Goal: Task Accomplishment & Management: Manage account settings

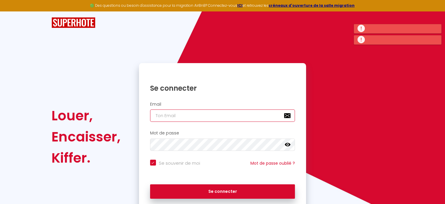
click at [171, 115] on input "email" at bounding box center [222, 115] width 145 height 12
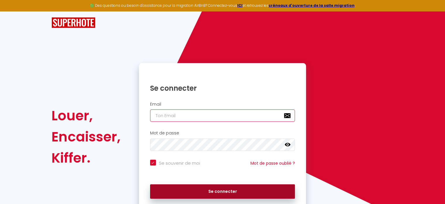
type input "[EMAIL_ADDRESS][DOMAIN_NAME]"
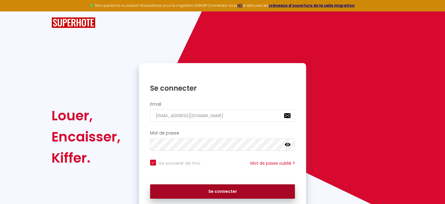
click at [217, 192] on button "Se connecter" at bounding box center [222, 191] width 145 height 15
checkbox input "true"
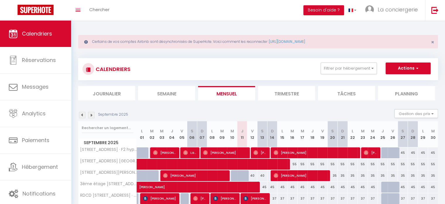
click at [169, 90] on li "Semaine" at bounding box center [166, 93] width 57 height 14
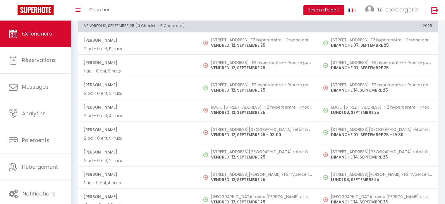
scroll to position [485, 0]
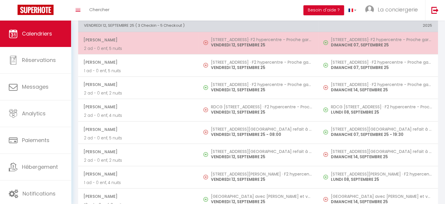
click at [230, 38] on h5 "31 rue Haudry (1D)· F2 hypercentre - Proche gare - WIFI gratuite" at bounding box center [261, 39] width 101 height 5
select select "OK"
select select "0"
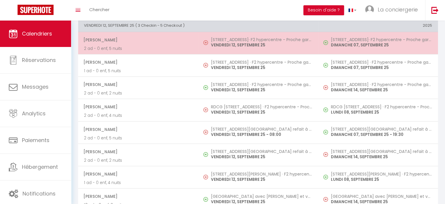
select select "1"
select select
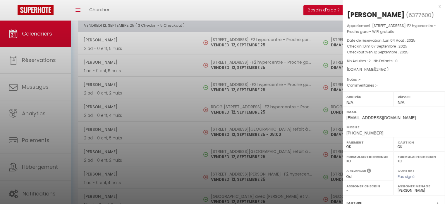
click at [237, 60] on div at bounding box center [222, 102] width 445 height 204
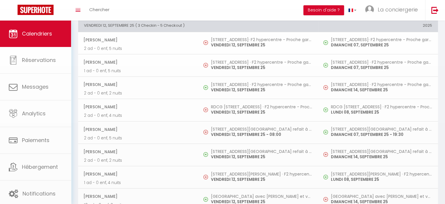
click at [237, 60] on body "🟢 Des questions ou besoin d'assistance pour la migration AirBnB? Connectez-vous…" at bounding box center [222, 23] width 445 height 974
click at [237, 60] on h5 "31 rue Haudry (2D) · F2 hypercentre - Proche gare - WIFI gratuite" at bounding box center [261, 62] width 101 height 5
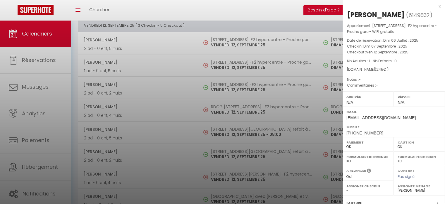
click at [243, 106] on div at bounding box center [222, 102] width 445 height 204
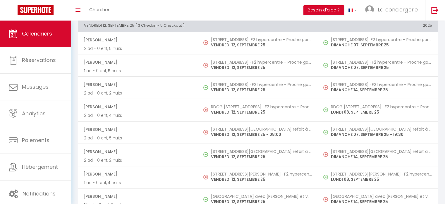
click at [243, 106] on body "🟢 Des questions ou besoin d'assistance pour la migration AirBnB? Connectez-vous…" at bounding box center [222, 23] width 445 height 974
click at [243, 106] on h5 "RDCG 31 rue Haudry · F2 hypercentre - Proche gare - WIFI gratuite" at bounding box center [261, 106] width 101 height 5
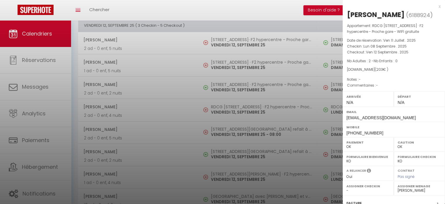
click at [244, 126] on div at bounding box center [222, 102] width 445 height 204
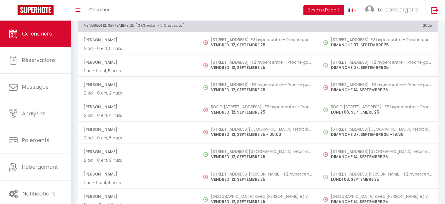
click at [244, 127] on h5 "50 rue Saint Jacques · Studio refait à neuf - proche catène & plage" at bounding box center [261, 129] width 101 height 5
select select "50989"
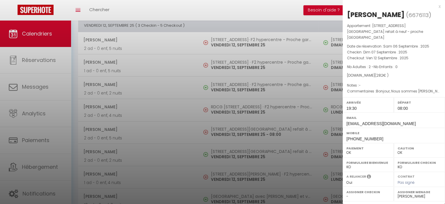
click at [245, 170] on div at bounding box center [222, 102] width 445 height 204
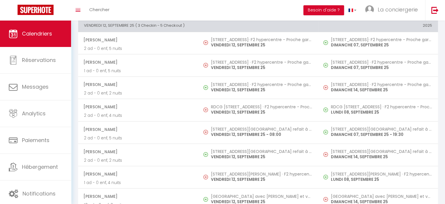
click at [245, 170] on body "🟢 Des questions ou besoin d'assistance pour la migration AirBnB? Connectez-vous…" at bounding box center [222, 23] width 445 height 974
click at [245, 171] on h5 "9 rue du Docteur Lecadre · F2 hypercentre - proche gare" at bounding box center [261, 173] width 101 height 5
select select "0"
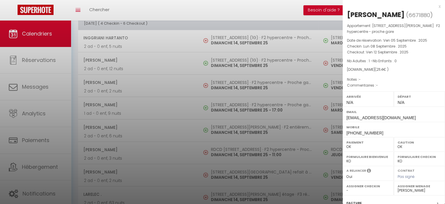
scroll to position [735, 0]
click at [231, 33] on div at bounding box center [222, 102] width 445 height 204
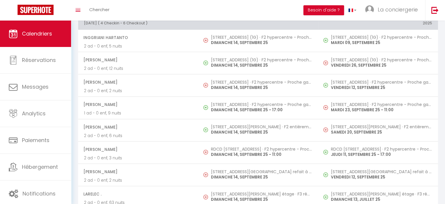
click at [231, 35] on h5 "31 rue Haudry (1G) · F2 hypercentre - Proche gare - WIFI gratuite" at bounding box center [261, 37] width 101 height 5
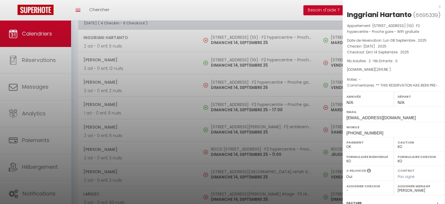
click at [244, 87] on div at bounding box center [222, 102] width 445 height 204
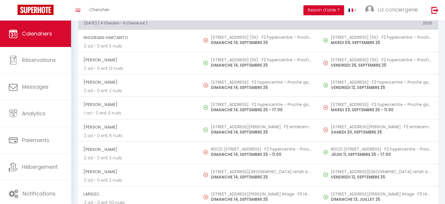
click at [244, 87] on p "DIMANCHE 14, SEPTEMBRE 25" at bounding box center [261, 87] width 101 height 6
select select "OK"
select select
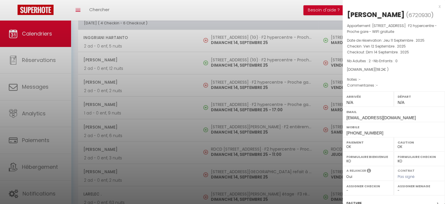
click at [238, 150] on div at bounding box center [222, 102] width 445 height 204
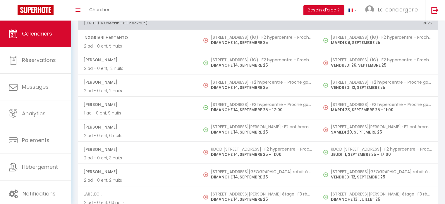
click at [238, 151] on p "DIMANCHE 14, SEPTEMBRE 25 - 11:00" at bounding box center [261, 154] width 101 height 6
select select "KO"
select select "19454"
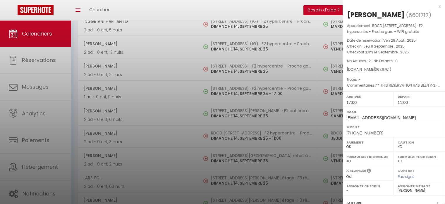
scroll to position [753, 0]
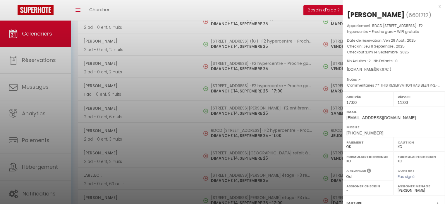
click at [230, 149] on div at bounding box center [222, 102] width 445 height 204
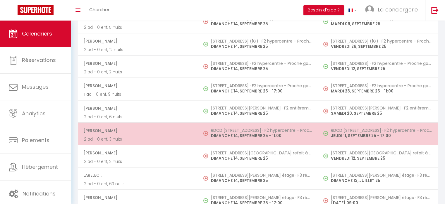
click at [232, 132] on p "DIMANCHE 14, SEPTEMBRE 25 - 11:00" at bounding box center [261, 135] width 101 height 6
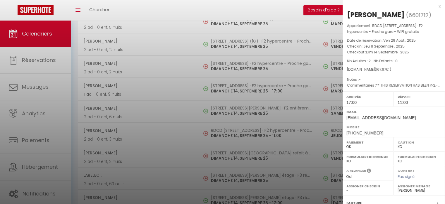
click at [229, 149] on div at bounding box center [222, 102] width 445 height 204
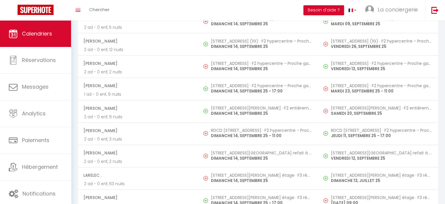
click at [229, 150] on h5 "50 rue Saint Jacques · Studio refait à neuf - proche catène & plage" at bounding box center [261, 152] width 101 height 5
select select "OK"
select select "0"
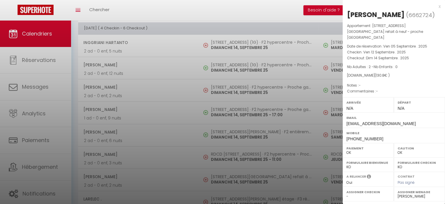
scroll to position [729, 0]
click at [217, 15] on div at bounding box center [222, 102] width 445 height 204
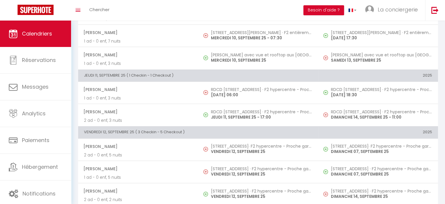
scroll to position [378, 0]
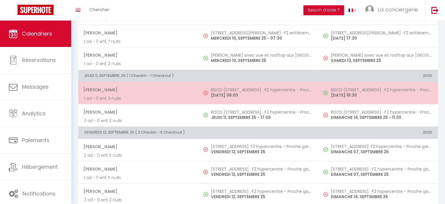
click at [219, 88] on h5 "RDCD 31 rue Haudry · F2 hypercentre - Proche gare - WIFI gratuite" at bounding box center [261, 89] width 101 height 5
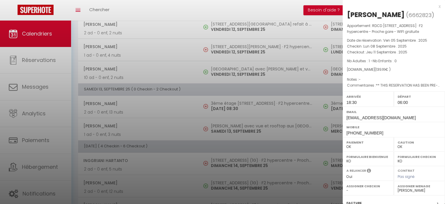
scroll to position [614, 0]
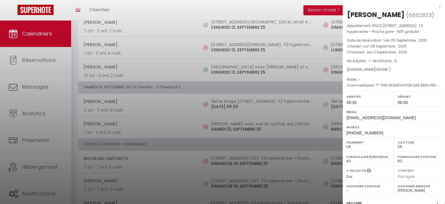
click at [225, 94] on div at bounding box center [222, 102] width 445 height 204
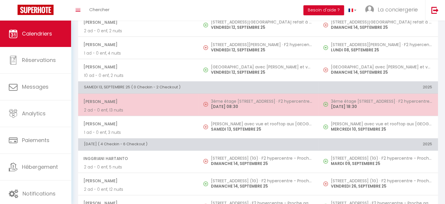
click at [226, 99] on h5 "3ème étage 31 rue Haudry · F2 hypercentre - Proche gare - WIFI gratuite" at bounding box center [261, 101] width 101 height 5
select select "19454"
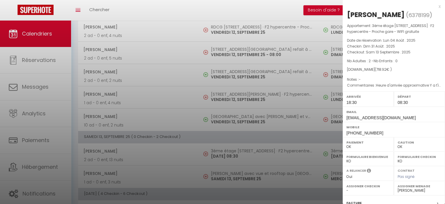
scroll to position [560, 0]
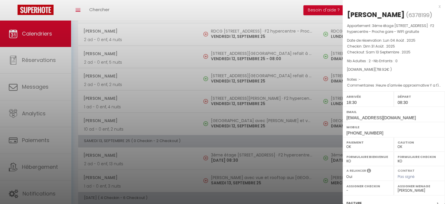
click at [225, 100] on div at bounding box center [222, 102] width 445 height 204
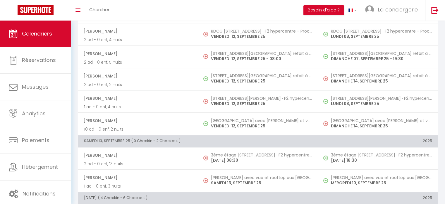
click at [225, 100] on p "VENDREDI 12, SEPTEMBRE 25" at bounding box center [261, 103] width 101 height 6
select select "0"
select select "50989"
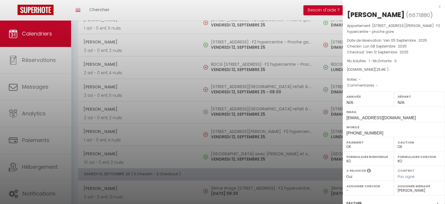
scroll to position [526, 0]
click at [221, 88] on div at bounding box center [222, 102] width 445 height 204
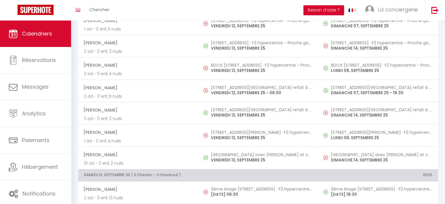
click at [221, 90] on p "VENDREDI 12, SEPTEMBRE 25 - 08:00" at bounding box center [261, 93] width 101 height 6
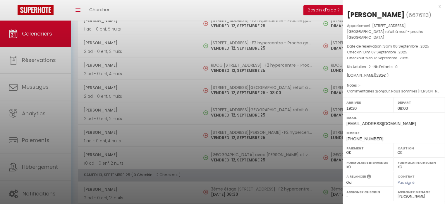
click at [220, 64] on div at bounding box center [222, 102] width 445 height 204
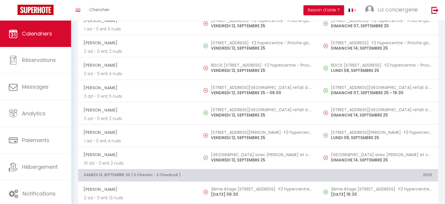
click at [220, 64] on h5 "RDCG 31 rue Haudry · F2 hypercentre - Proche gare - WIFI gratuite" at bounding box center [261, 65] width 101 height 5
select select "0"
select select "19454"
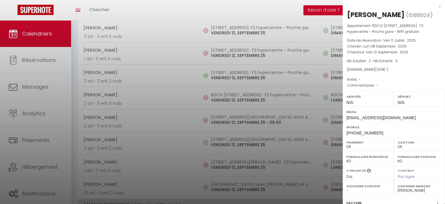
scroll to position [496, 0]
click at [220, 50] on div at bounding box center [222, 102] width 445 height 204
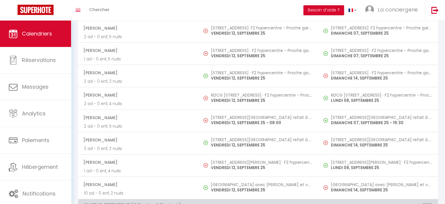
click at [220, 50] on h5 "31 rue Haudry (2D) · F2 hypercentre - Proche gare - WIFI gratuite" at bounding box center [261, 50] width 101 height 5
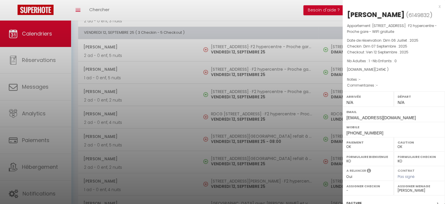
scroll to position [477, 0]
click at [225, 47] on div at bounding box center [222, 102] width 445 height 204
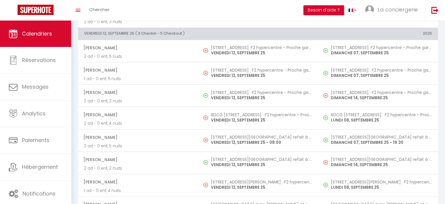
click at [225, 47] on body "🟢 Des questions ou besoin d'assistance pour la migration AirBnB? Connectez-vous…" at bounding box center [222, 31] width 445 height 974
click at [225, 47] on h5 "31 rue Haudry (1D)· F2 hypercentre - Proche gare - WIFI gratuite" at bounding box center [261, 47] width 101 height 5
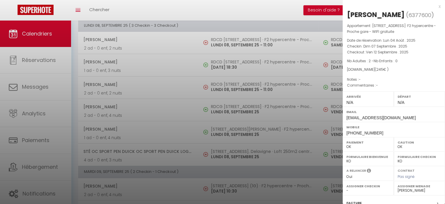
scroll to position [0, 0]
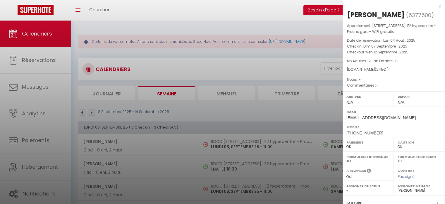
click at [230, 98] on div at bounding box center [222, 102] width 445 height 204
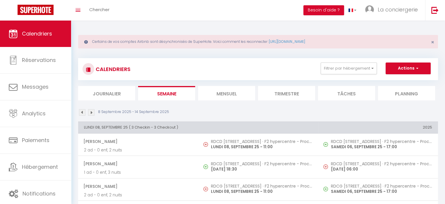
click at [230, 98] on li "Mensuel" at bounding box center [226, 93] width 57 height 14
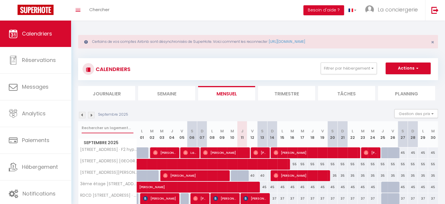
click at [96, 128] on input "text" at bounding box center [108, 127] width 52 height 11
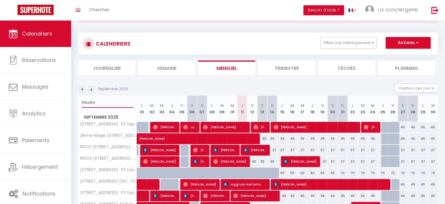
scroll to position [26, 0]
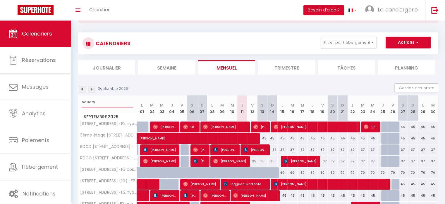
type input "haudry"
click at [265, 127] on span "Rokia Diarra" at bounding box center [260, 126] width 13 height 11
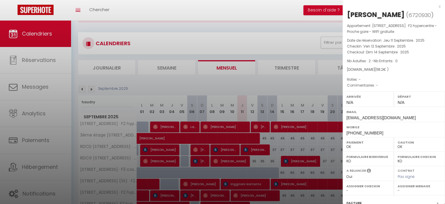
click at [233, 127] on div at bounding box center [222, 102] width 445 height 204
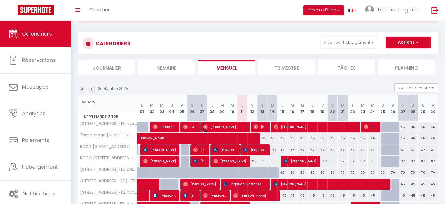
click at [233, 127] on span "Anna Morgant" at bounding box center [224, 126] width 43 height 11
select select "19454"
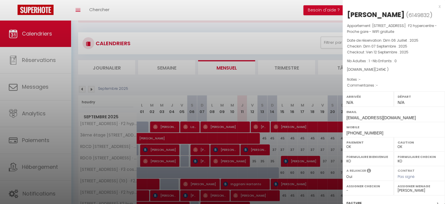
click at [260, 126] on div at bounding box center [222, 102] width 445 height 204
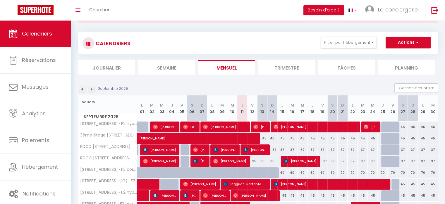
click at [177, 70] on li "Semaine" at bounding box center [166, 67] width 57 height 14
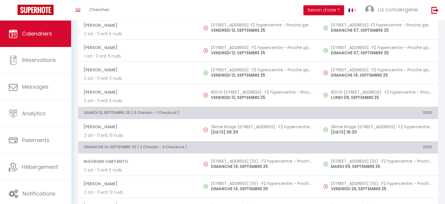
scroll to position [453, 0]
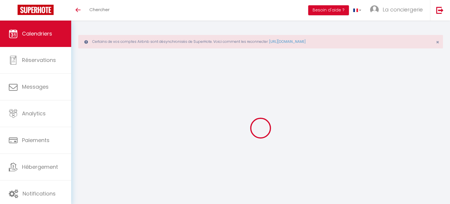
select select
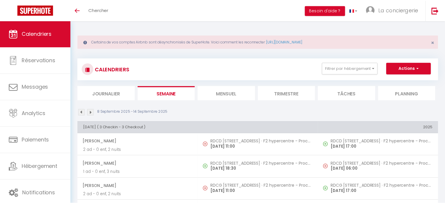
scroll to position [562, 0]
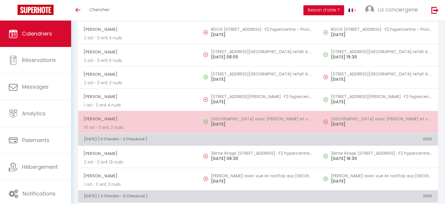
select select
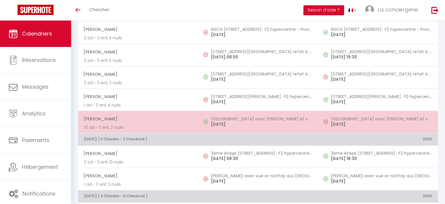
select select
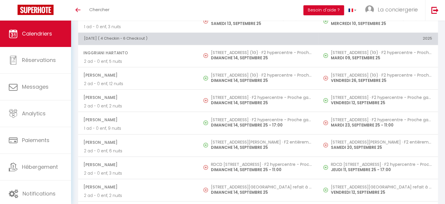
scroll to position [720, 0]
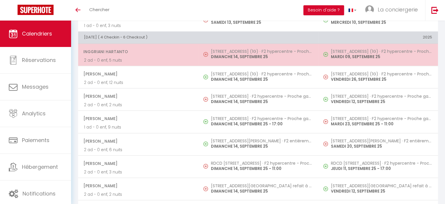
click at [233, 50] on h5 "31 rue Haudry (1G) · F2 hypercentre - Proche gare - WIFI gratuite" at bounding box center [261, 51] width 101 height 5
select select "OK"
select select "KO"
select select "0"
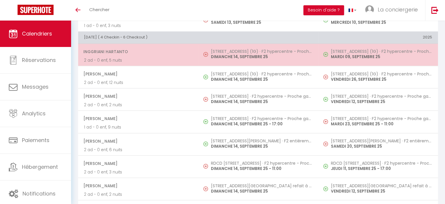
select select "1"
select select
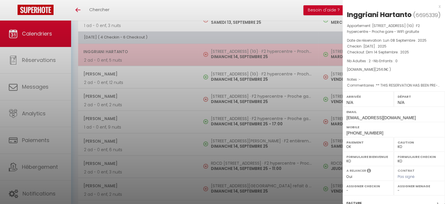
select select "50989"
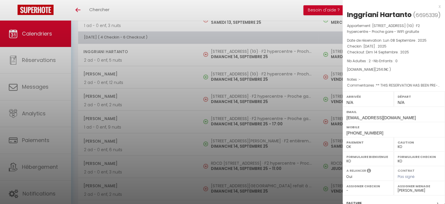
click at [232, 89] on div at bounding box center [222, 102] width 445 height 204
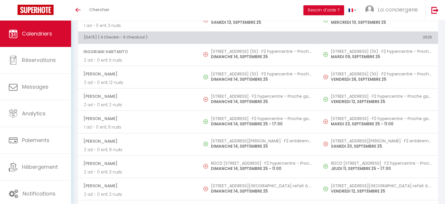
click at [232, 89] on td "31 rue Haudry (2D) · F2 hypercentre - Proche gare - WIFI gratuite DIMANCHE 14, …" at bounding box center [258, 99] width 120 height 22
select select "OK"
select select
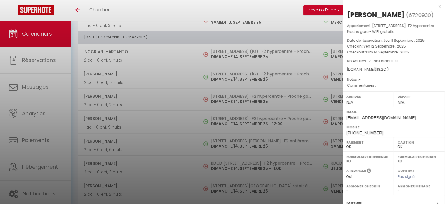
click at [228, 161] on div at bounding box center [222, 102] width 445 height 204
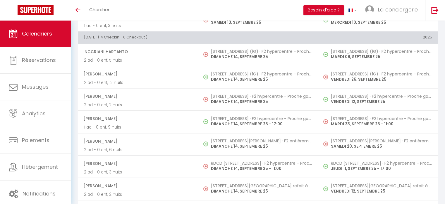
click at [228, 161] on h5 "RDCD 31 rue Haudry · F2 hypercentre - Proche gare - WIFI gratuite" at bounding box center [261, 163] width 101 height 5
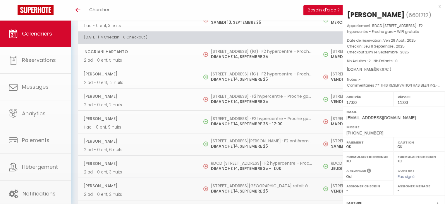
select select "KO"
select select "50989"
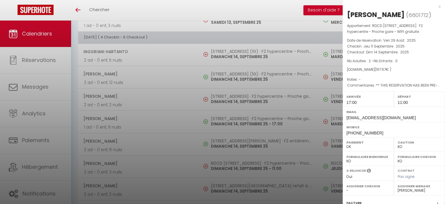
click at [227, 183] on div at bounding box center [222, 102] width 445 height 204
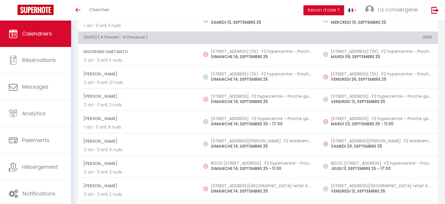
click at [227, 183] on h5 "50 rue Saint Jacques · Studio refait à neuf - proche catène & plage" at bounding box center [261, 185] width 101 height 5
select select "OK"
select select "0"
select select "19454"
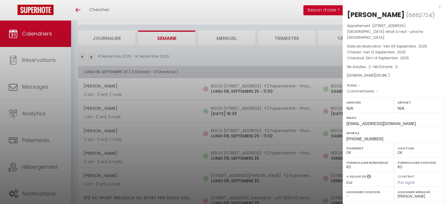
scroll to position [0, 0]
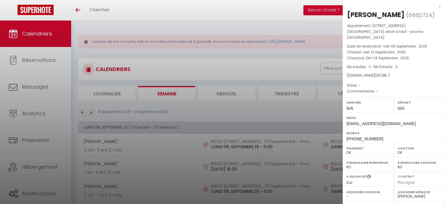
click at [228, 89] on div at bounding box center [222, 102] width 445 height 204
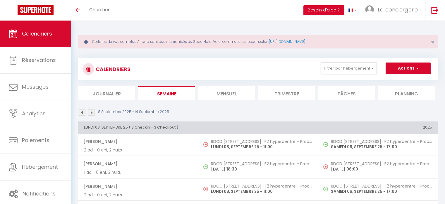
click at [228, 91] on li "Mensuel" at bounding box center [226, 93] width 57 height 14
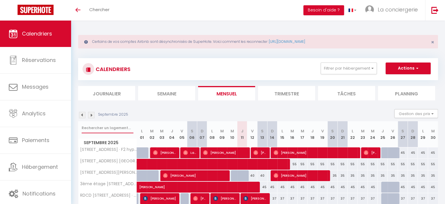
click at [94, 126] on input "text" at bounding box center [108, 127] width 52 height 11
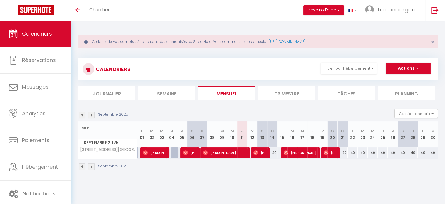
type input "sain"
click at [274, 151] on div "40" at bounding box center [273, 152] width 10 height 11
type input "40"
select select "1"
type input "Dim 14 Septembre 2025"
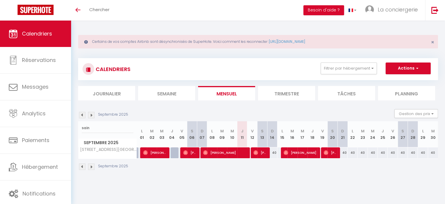
type input "Lun 15 Septembre 2025"
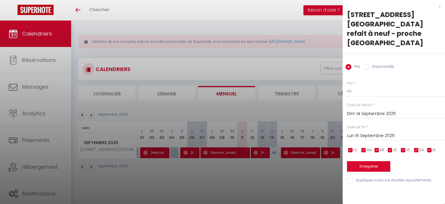
click at [368, 64] on input "Disponibilité" at bounding box center [366, 67] width 6 height 6
radio input "true"
radio input "false"
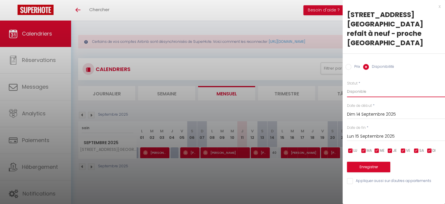
click at [362, 86] on select "Disponible Indisponible" at bounding box center [396, 91] width 98 height 11
select select "0"
click at [347, 86] on select "Disponible Indisponible" at bounding box center [396, 91] width 98 height 11
click at [371, 161] on button "Enregistrer" at bounding box center [368, 166] width 43 height 11
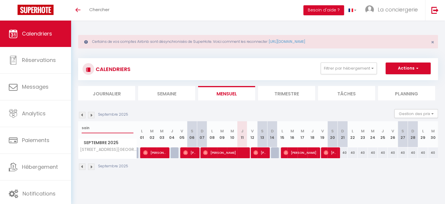
click at [88, 132] on input "sain" at bounding box center [108, 127] width 52 height 11
type input "z"
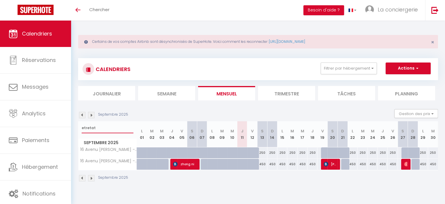
type input "etretat"
click at [294, 86] on li "Trimestre" at bounding box center [286, 93] width 57 height 14
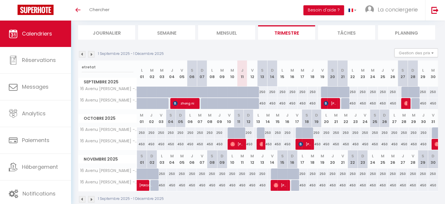
scroll to position [71, 0]
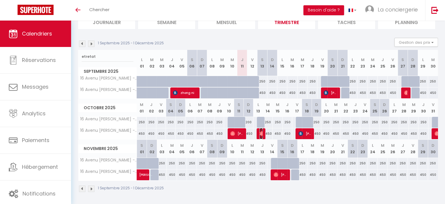
click at [262, 134] on img at bounding box center [262, 133] width 5 height 5
select select
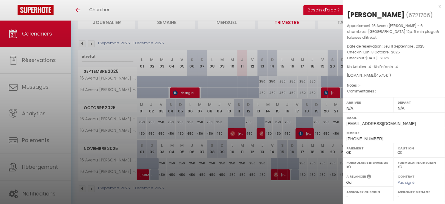
click at [261, 134] on div at bounding box center [222, 102] width 445 height 204
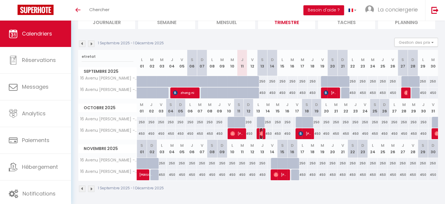
click at [261, 134] on img at bounding box center [262, 133] width 5 height 5
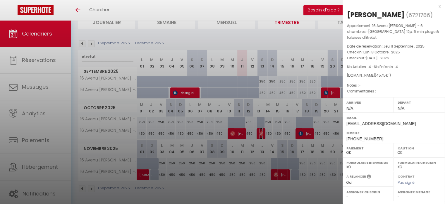
scroll to position [83, 0]
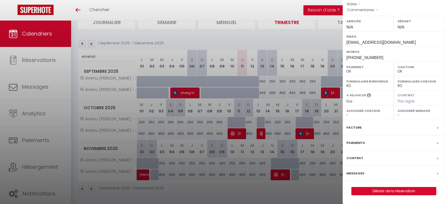
click at [357, 173] on label "Messages" at bounding box center [356, 173] width 18 height 6
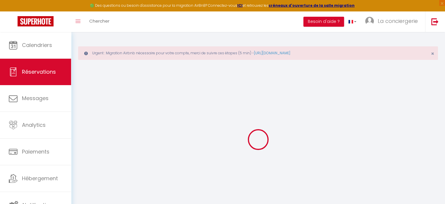
select select
checkbox input "false"
select select
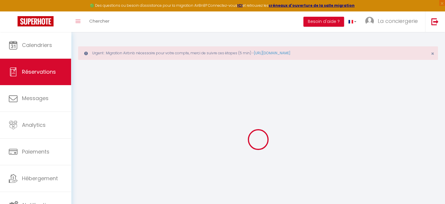
select select
checkbox input "false"
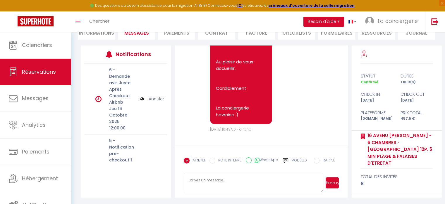
scroll to position [815, 0]
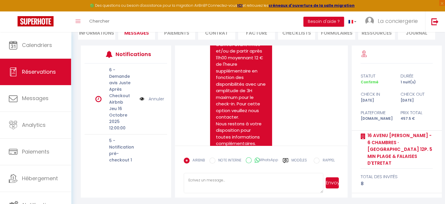
scroll to position [21, 0]
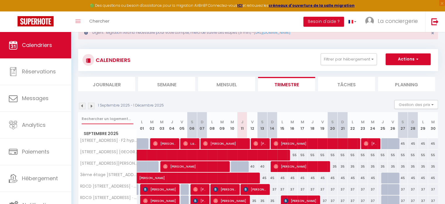
click at [87, 119] on input "text" at bounding box center [108, 118] width 52 height 11
type input "etretat"
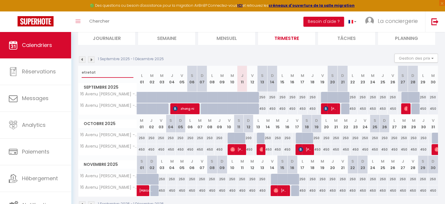
scroll to position [67, 0]
